Goal: Information Seeking & Learning: Learn about a topic

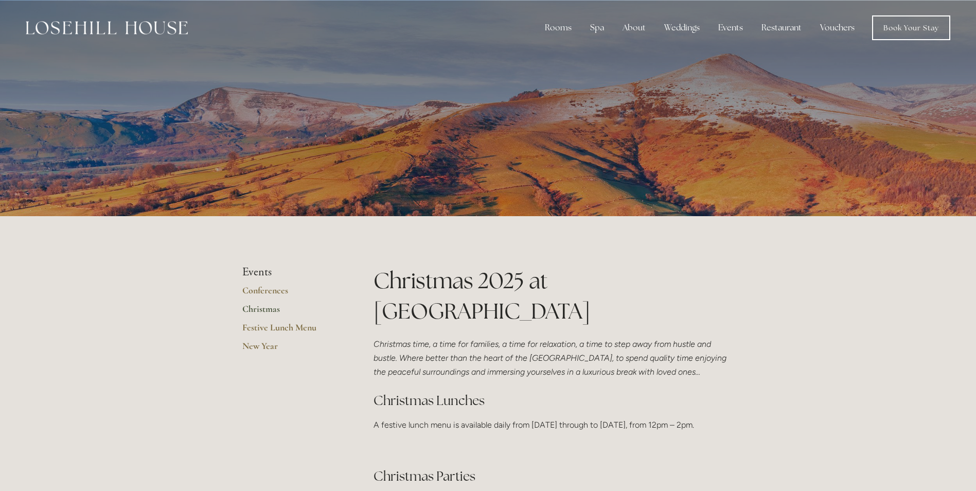
click at [263, 308] on link "Christmas" at bounding box center [291, 312] width 98 height 19
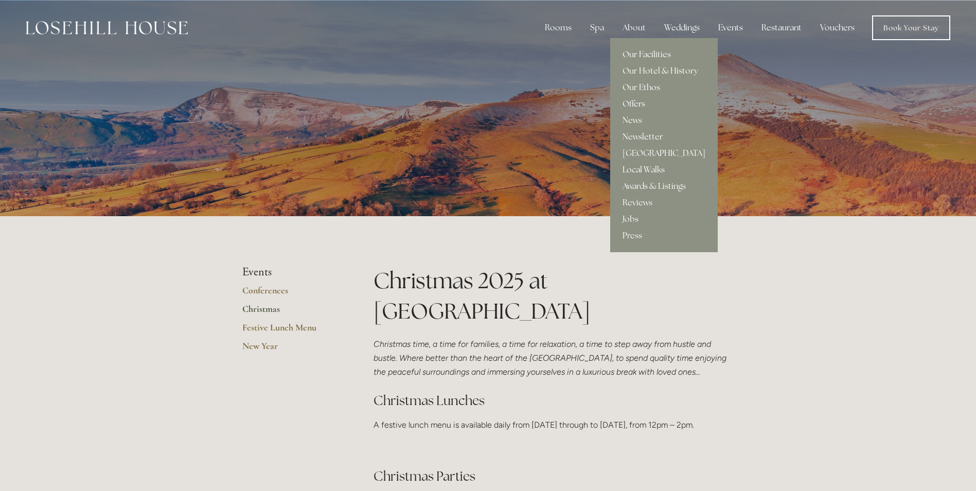
click at [640, 104] on link "Offers" at bounding box center [664, 104] width 108 height 16
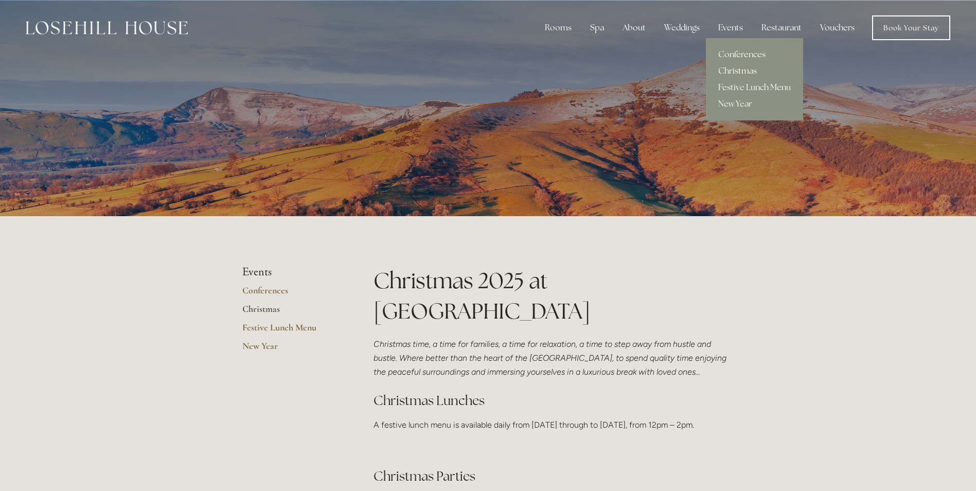
click at [747, 68] on link "Christmas" at bounding box center [754, 71] width 97 height 16
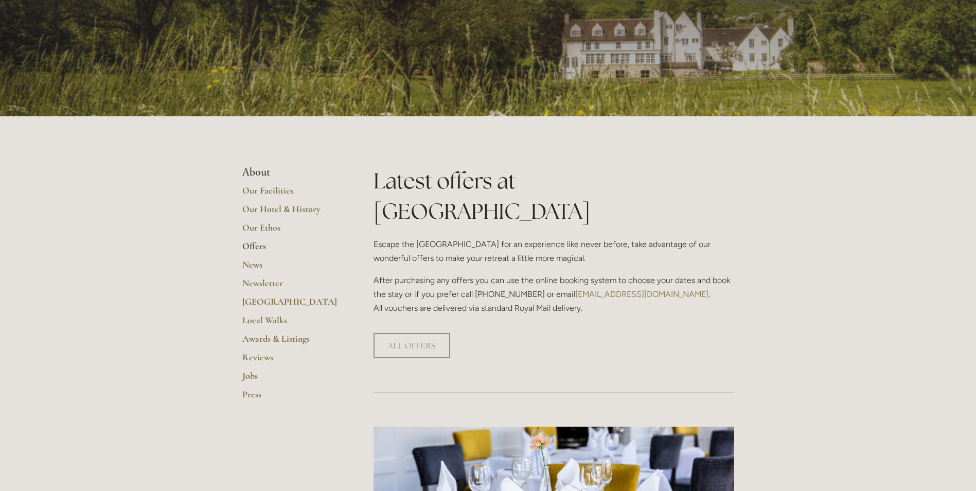
scroll to position [103, 0]
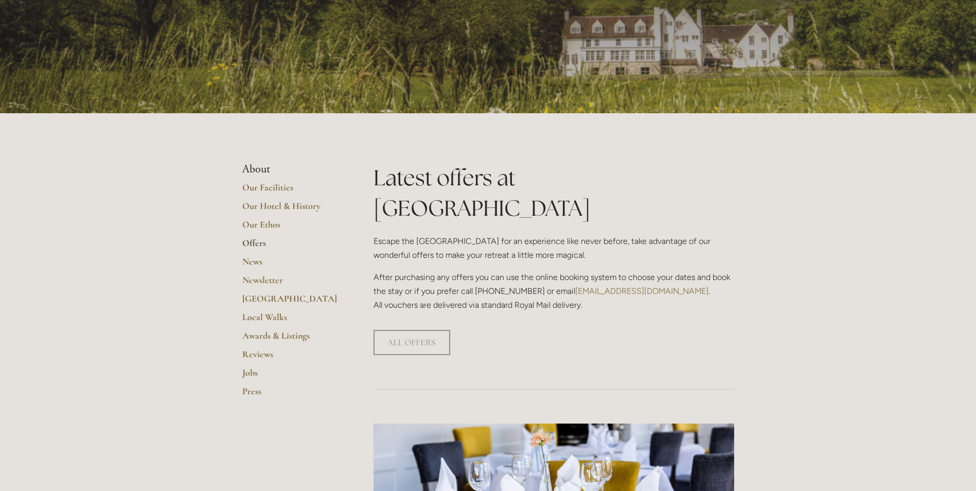
click at [606, 286] on link "[EMAIL_ADDRESS][DOMAIN_NAME]" at bounding box center [641, 291] width 133 height 10
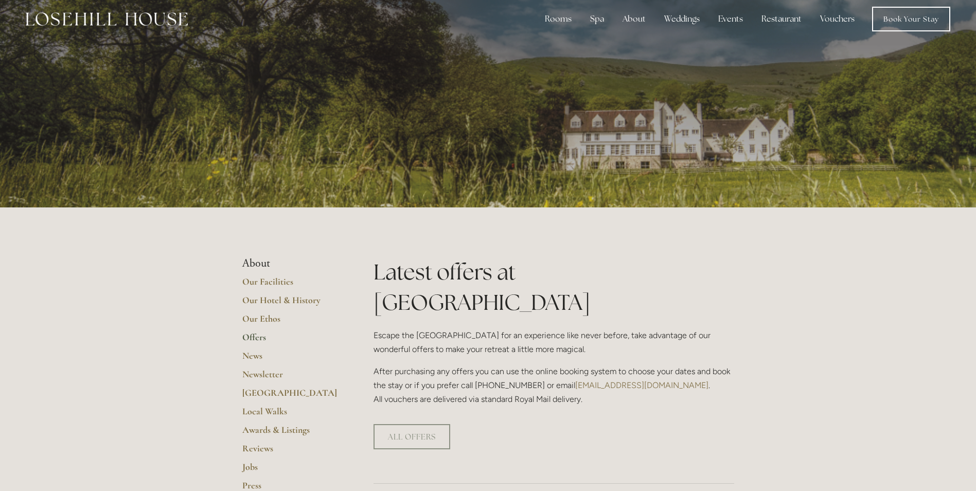
scroll to position [0, 0]
